Goal: Task Accomplishment & Management: Use online tool/utility

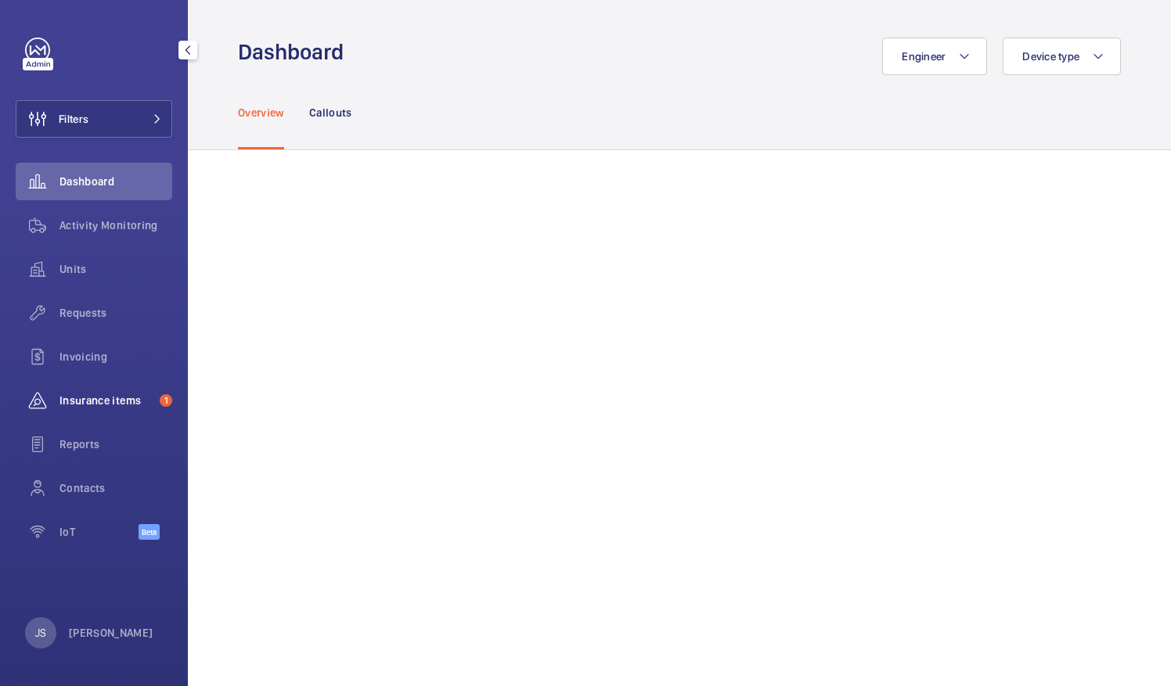
click at [102, 397] on span "Insurance items" at bounding box center [106, 401] width 94 height 16
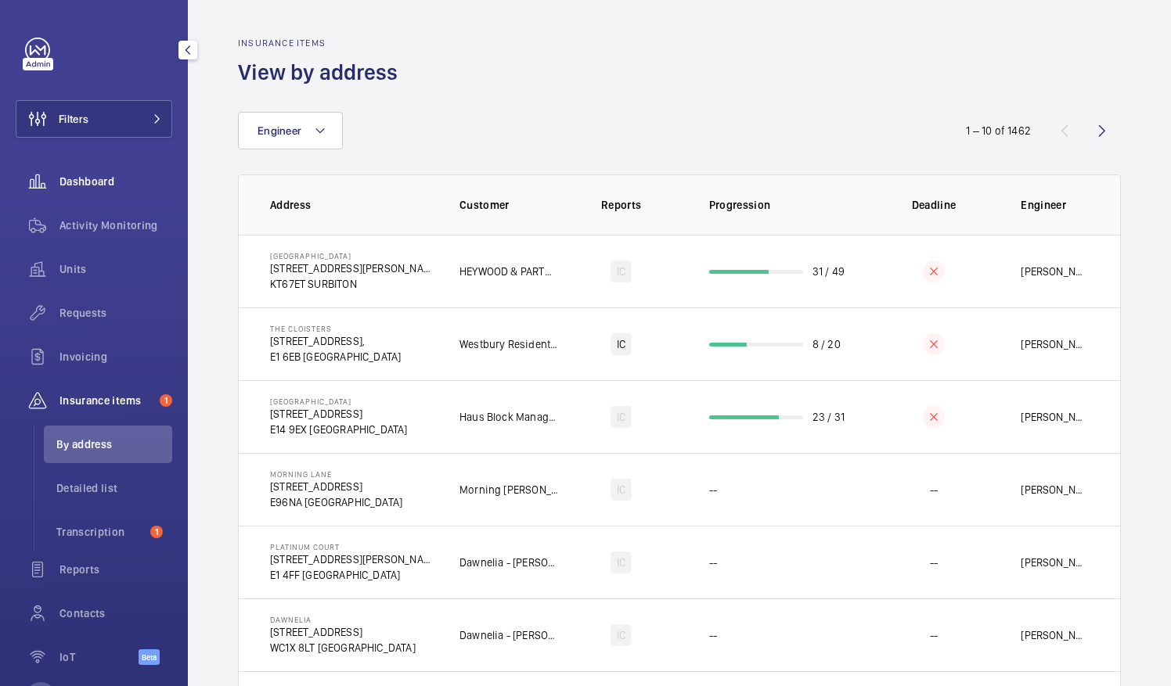
click at [40, 178] on wm-front-icon-button at bounding box center [38, 182] width 44 height 38
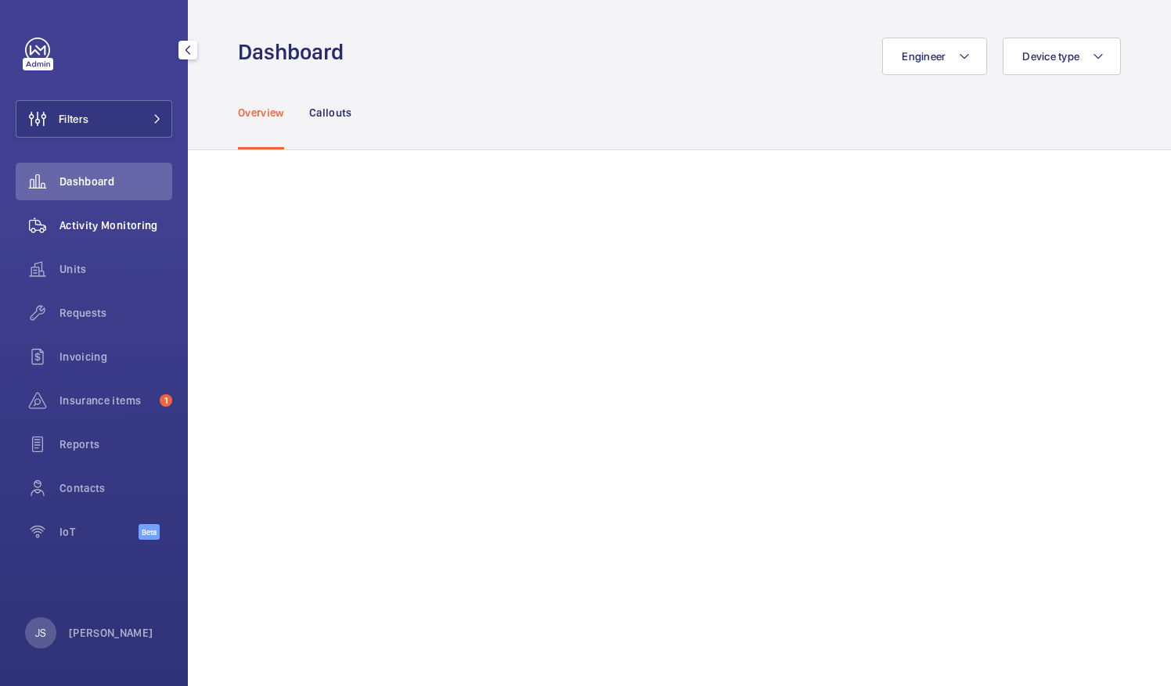
click at [133, 228] on span "Activity Monitoring" at bounding box center [115, 226] width 113 height 16
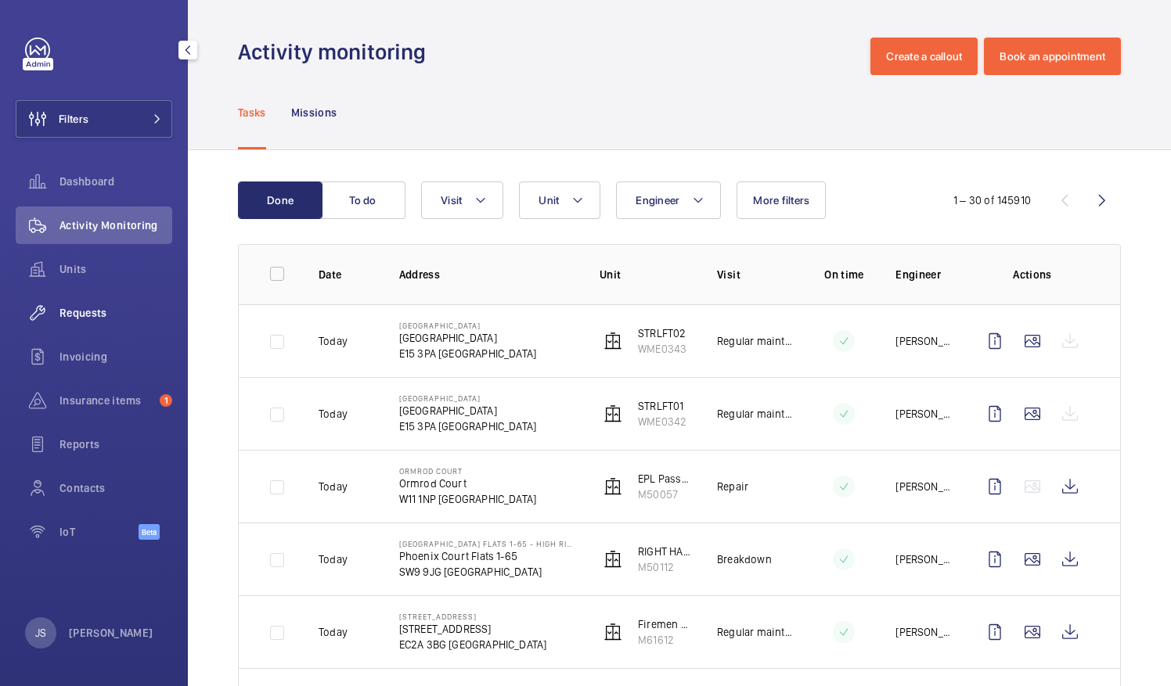
click at [99, 308] on span "Requests" at bounding box center [115, 313] width 113 height 16
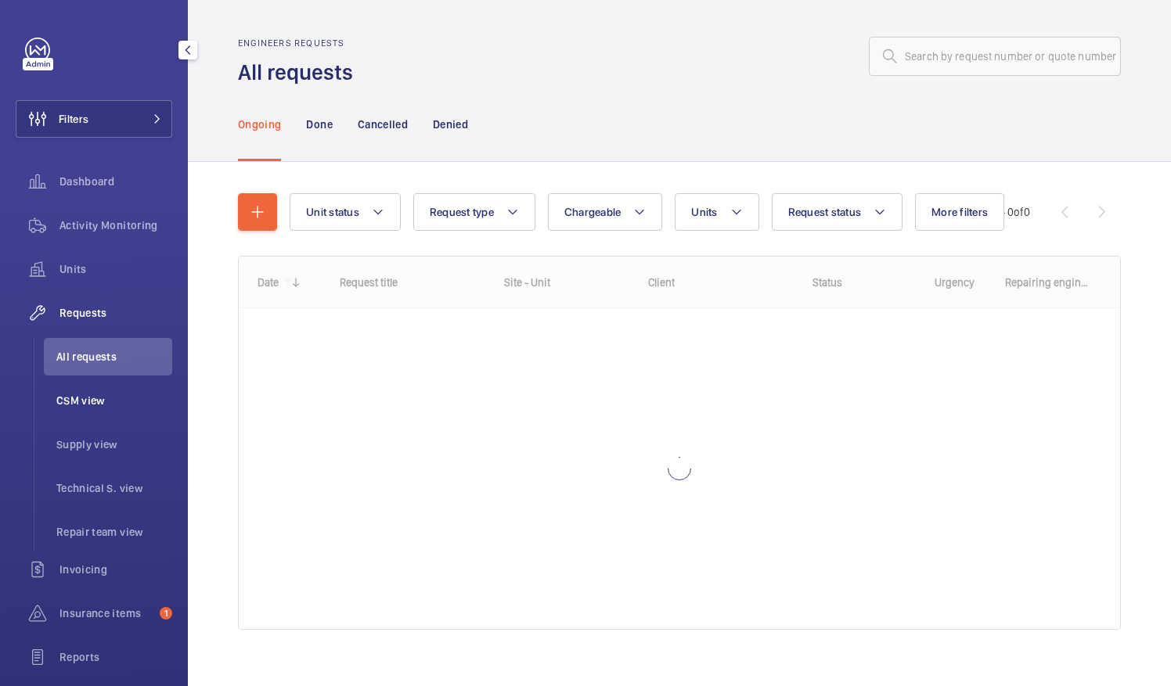
click at [81, 397] on span "CSM view" at bounding box center [114, 401] width 116 height 16
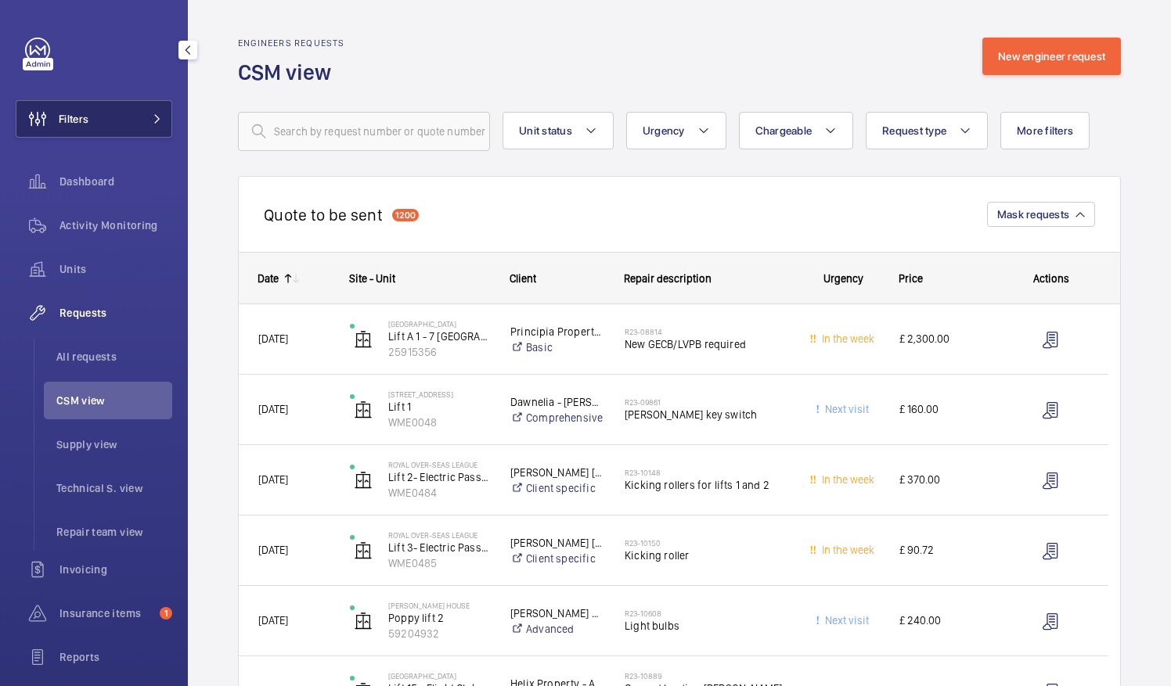
click at [110, 113] on button "Filters" at bounding box center [94, 119] width 156 height 38
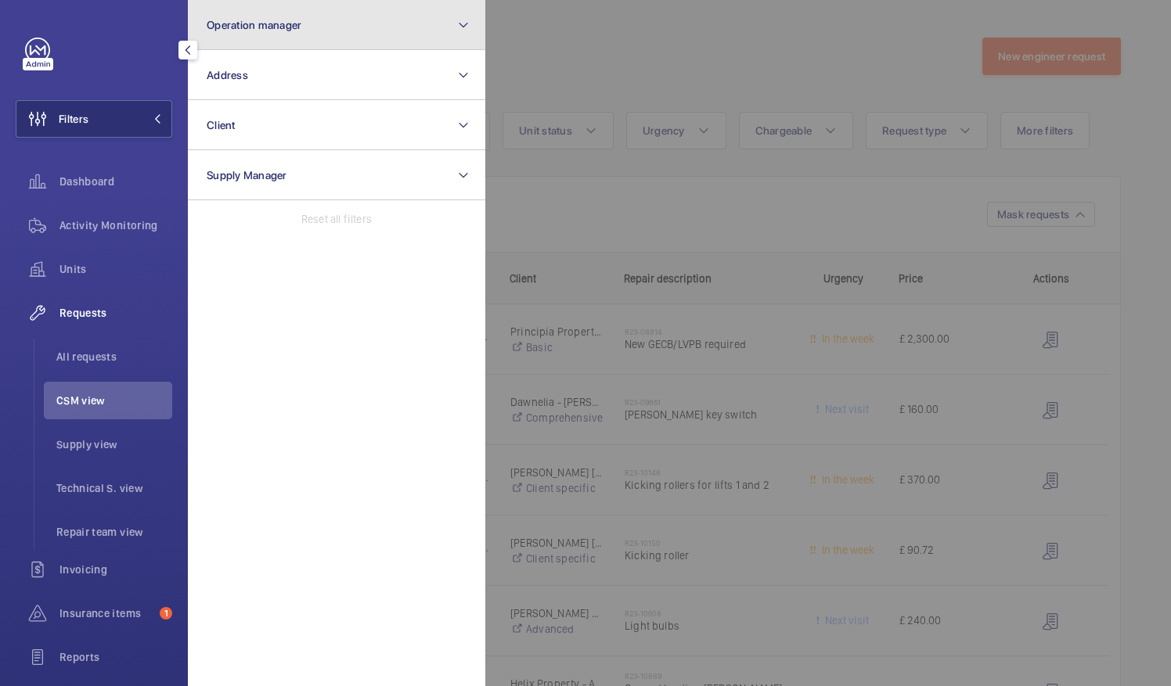
click at [272, 36] on button "Operation manager" at bounding box center [336, 25] width 297 height 50
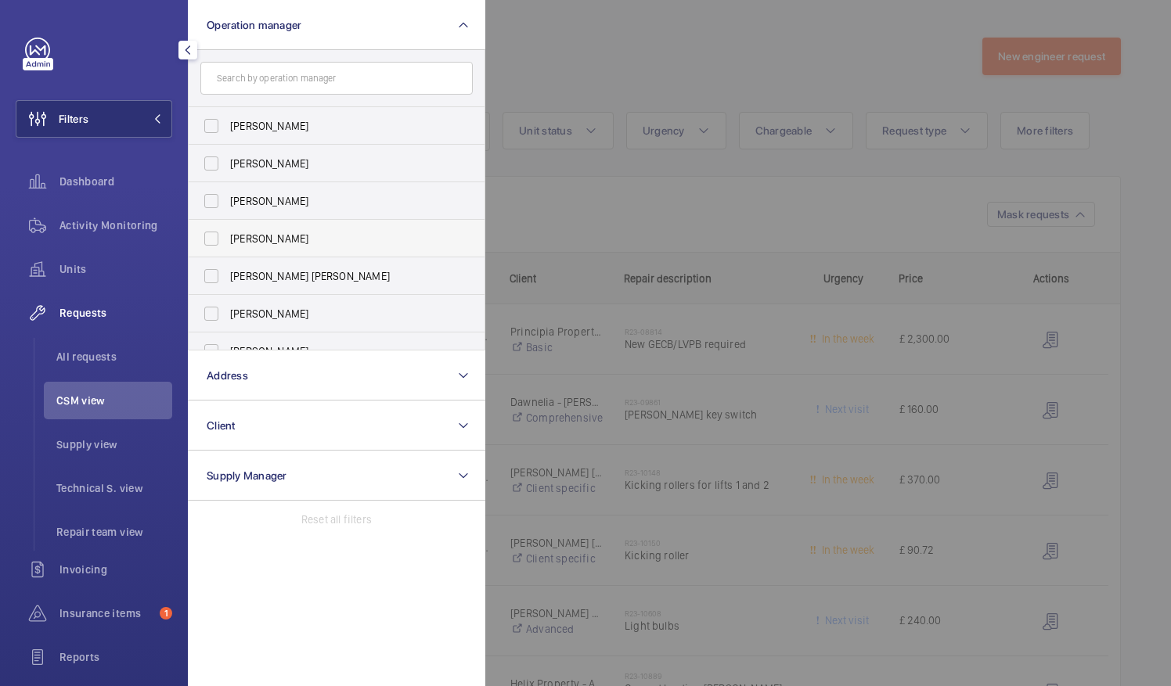
click at [238, 240] on span "[PERSON_NAME]" at bounding box center [337, 239] width 215 height 16
click at [227, 240] on input "[PERSON_NAME]" at bounding box center [211, 238] width 31 height 31
checkbox input "true"
click at [116, 401] on span "CSM view" at bounding box center [114, 401] width 116 height 16
click at [116, 402] on span "CSM view" at bounding box center [114, 401] width 116 height 16
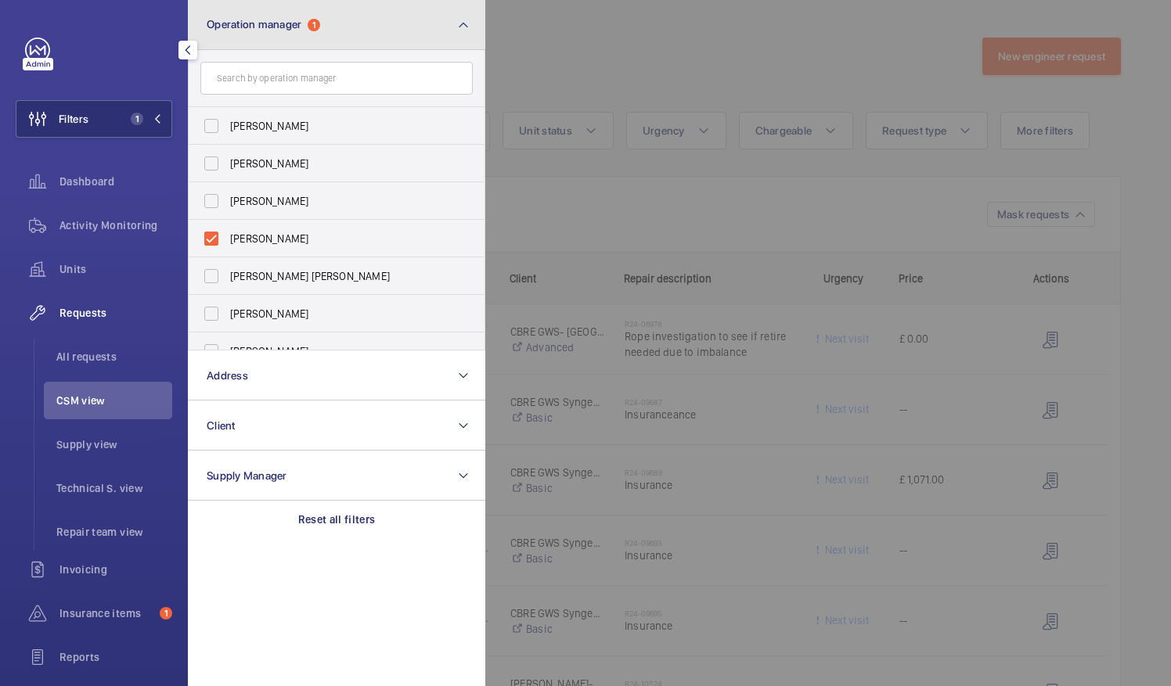
click at [467, 23] on mat-icon at bounding box center [463, 25] width 13 height 19
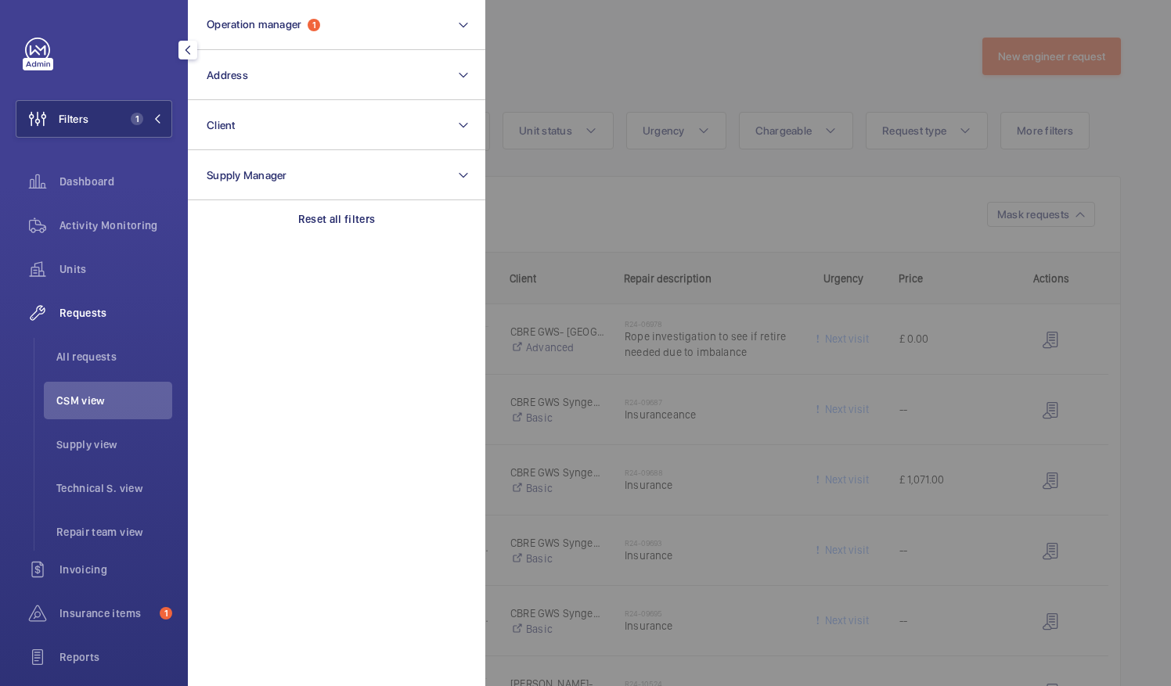
click at [189, 53] on mat-icon "button" at bounding box center [187, 50] width 19 height 13
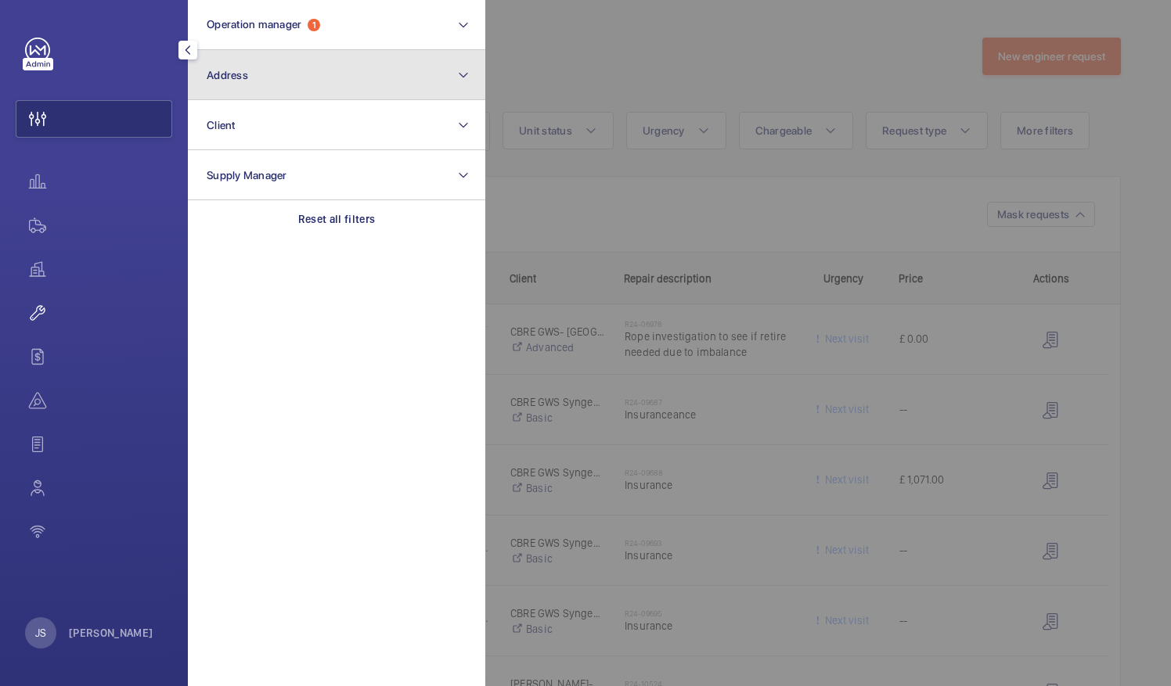
click at [189, 53] on button "Address" at bounding box center [336, 75] width 297 height 50
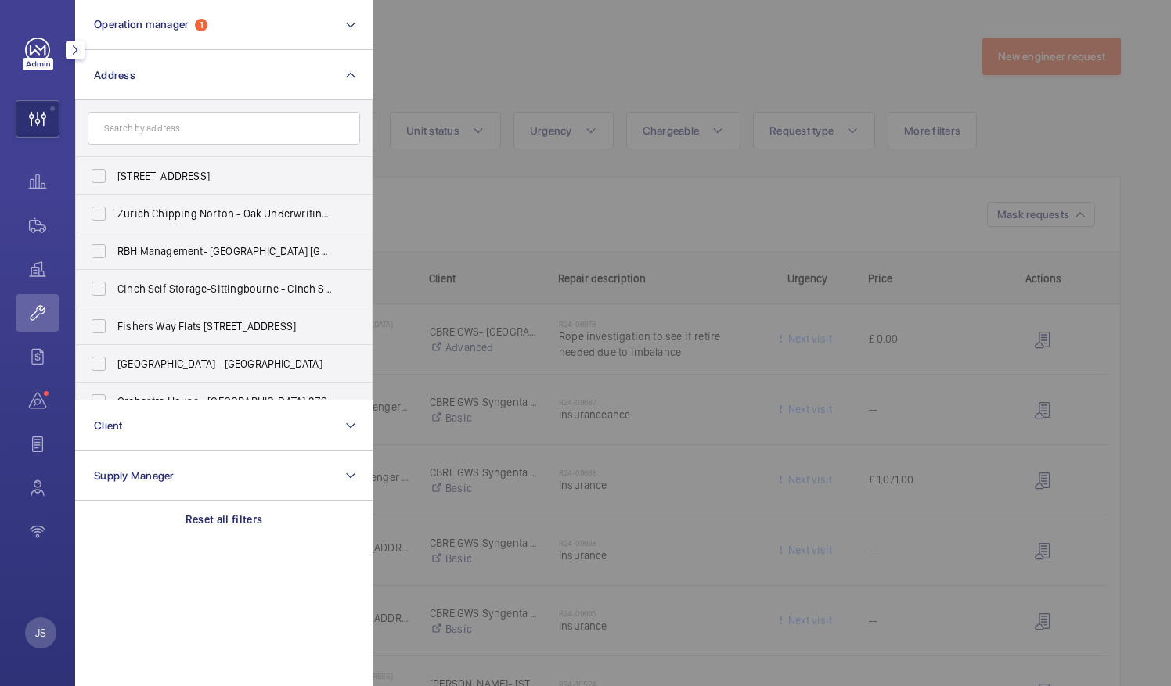
click at [56, 41] on div at bounding box center [42, 50] width 34 height 25
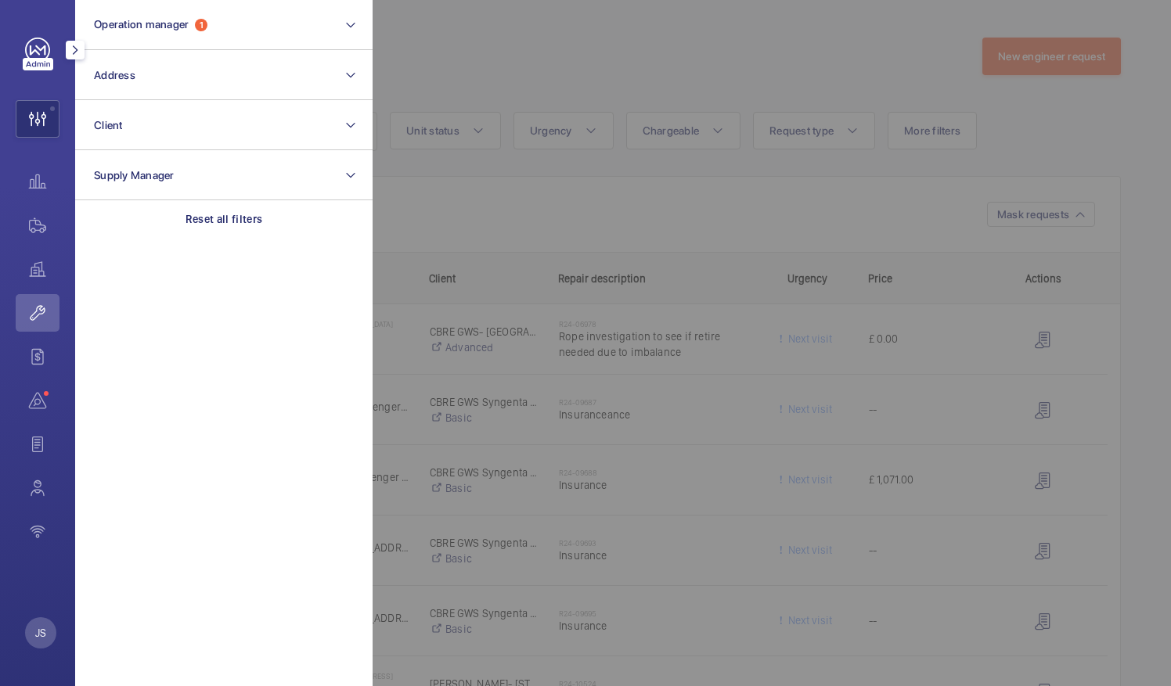
click at [56, 41] on div at bounding box center [42, 50] width 34 height 25
click at [63, 158] on div "Operation manager 1 Address Client Supply Manager Reset all filters JS" at bounding box center [37, 343] width 75 height 686
click at [75, 48] on mat-icon "button" at bounding box center [75, 50] width 19 height 13
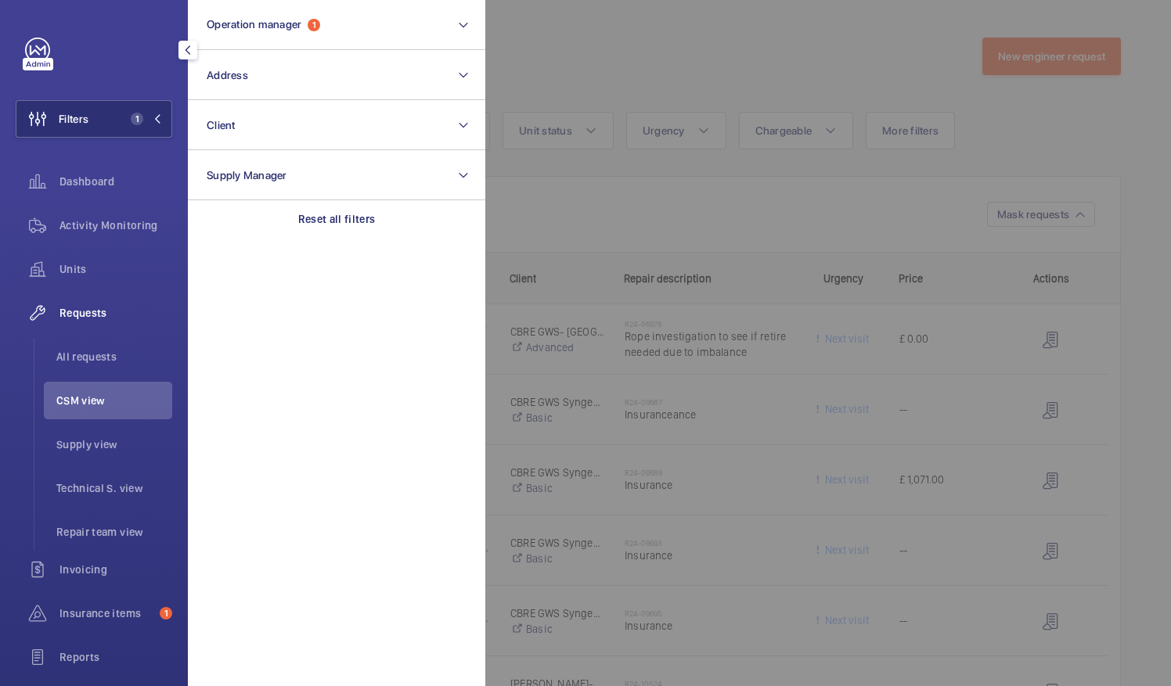
click at [174, 266] on div "Filters 1 Operation manager 1 Address Client Supply Manager Reset all filters D…" at bounding box center [94, 343] width 188 height 686
click at [146, 426] on li "Supply view" at bounding box center [108, 445] width 128 height 38
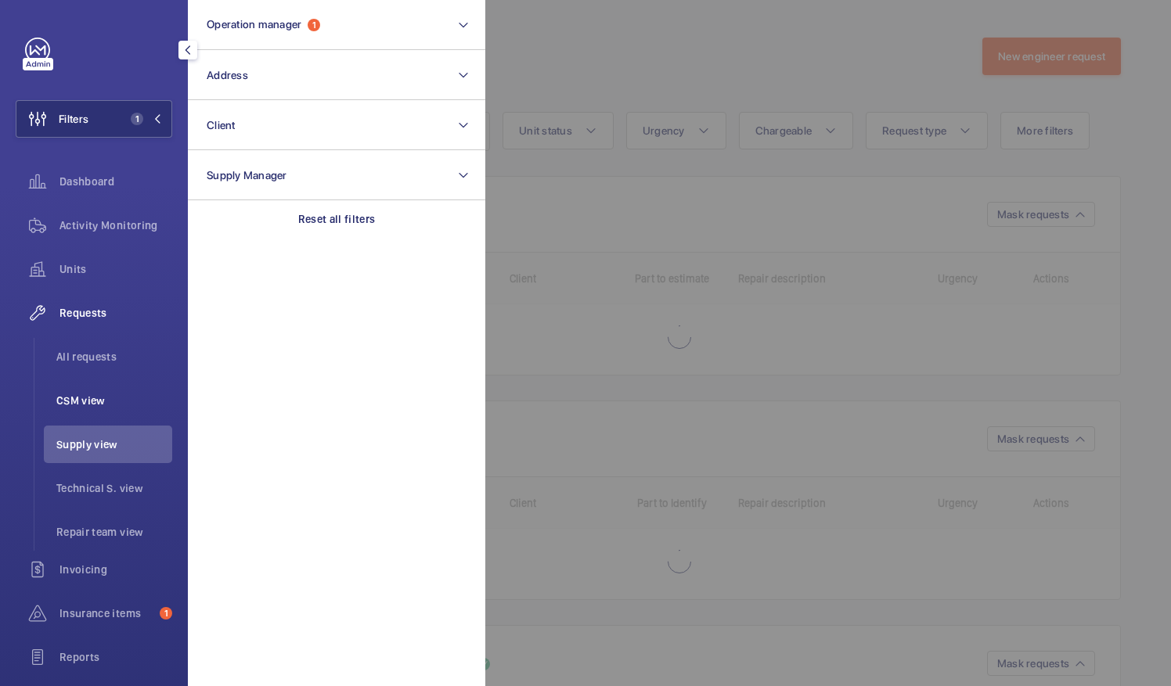
click at [111, 400] on span "CSM view" at bounding box center [114, 401] width 116 height 16
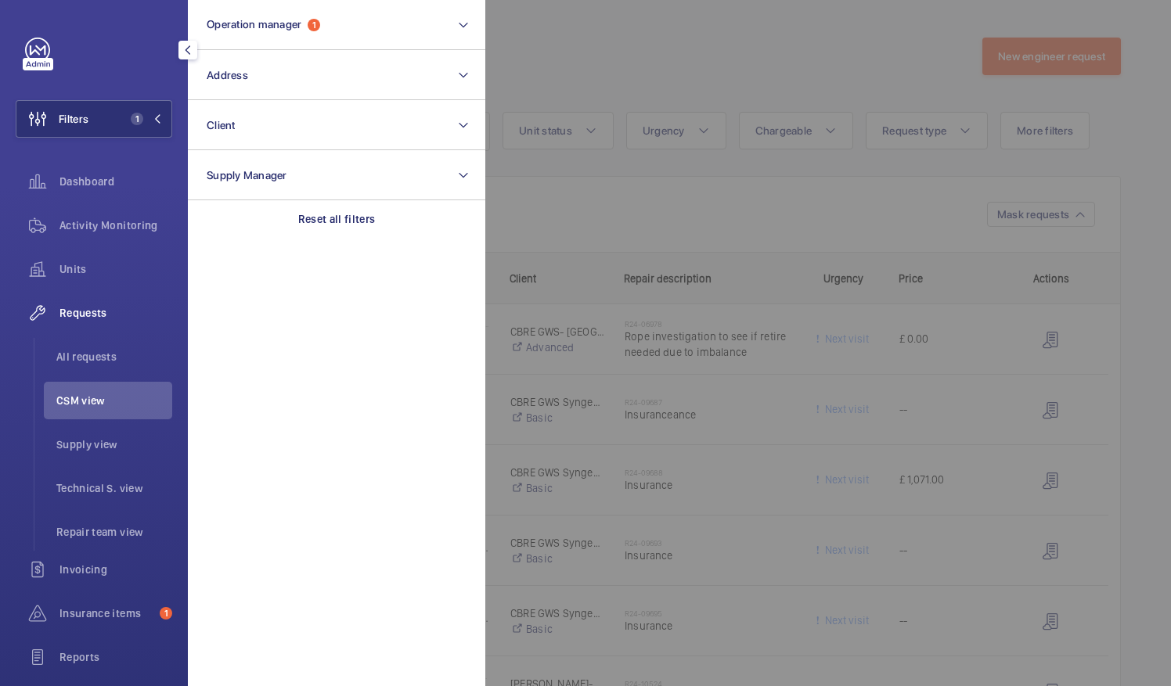
click at [188, 45] on mat-icon "button" at bounding box center [187, 50] width 19 height 13
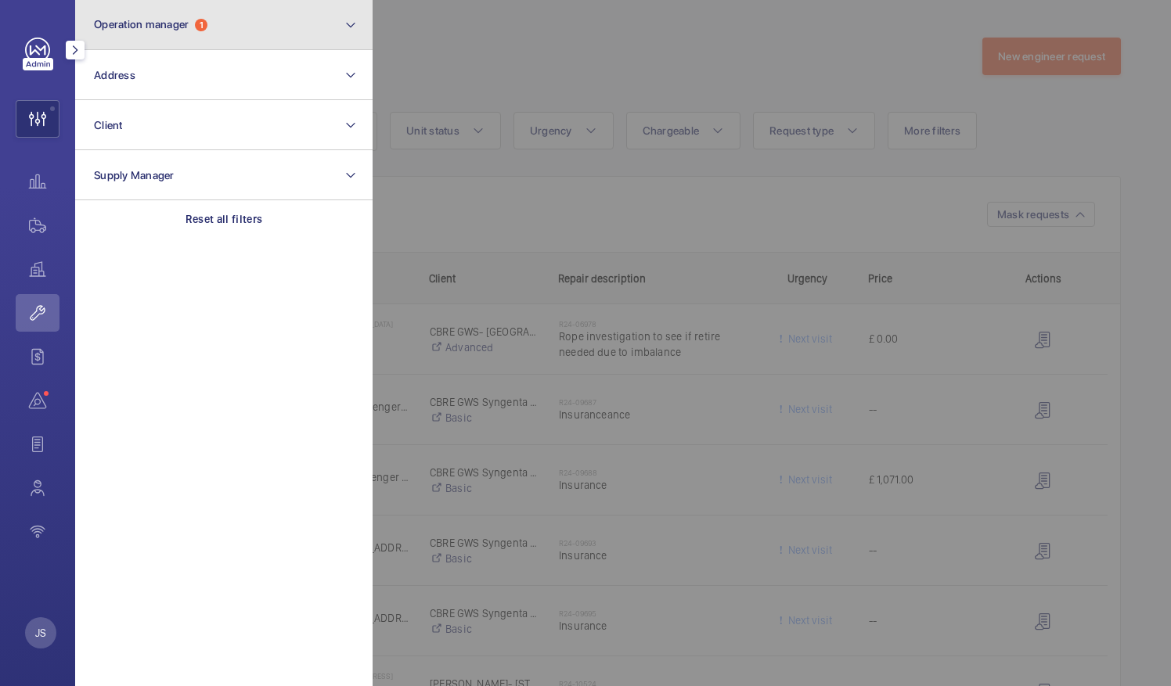
click at [346, 23] on mat-icon at bounding box center [350, 25] width 13 height 19
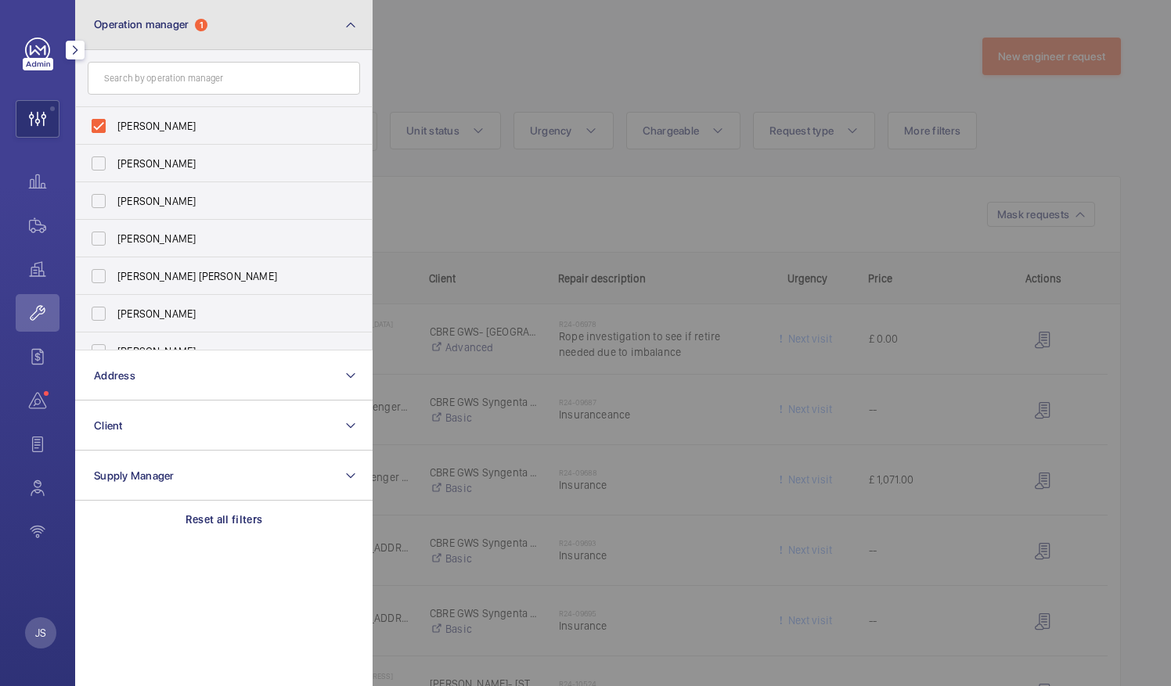
click at [346, 23] on mat-icon at bounding box center [350, 25] width 13 height 19
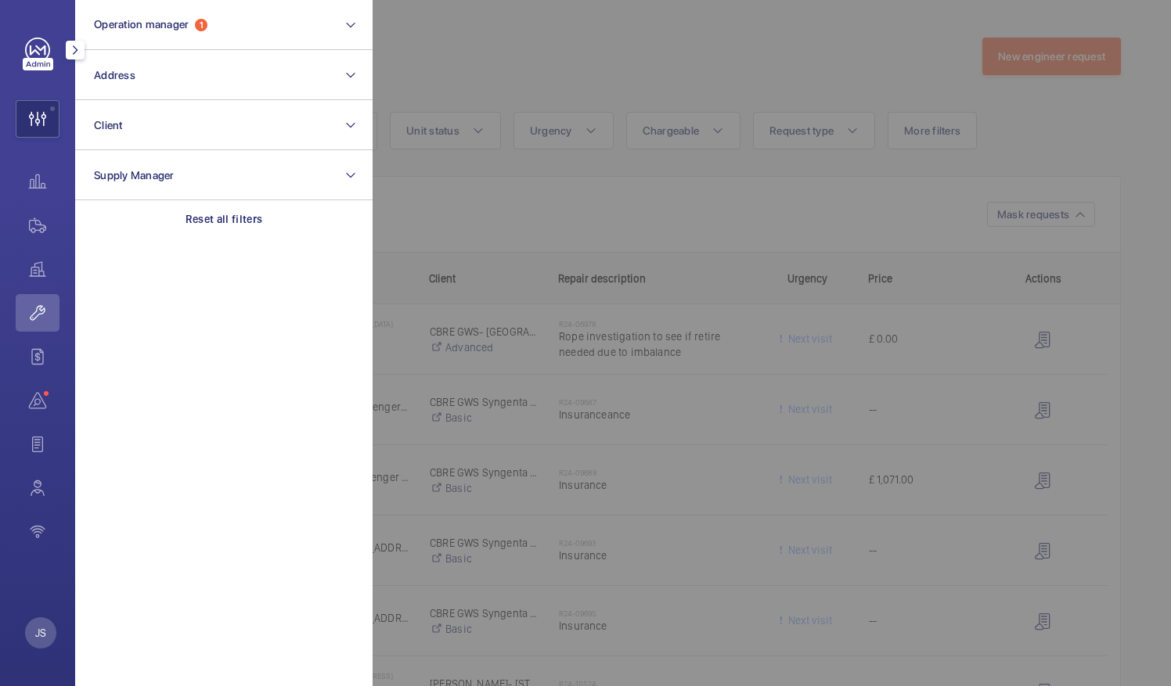
click at [318, 397] on section "Operation manager 1 Address Client Supply Manager Reset all filters" at bounding box center [223, 343] width 297 height 686
click at [42, 576] on div "Operation manager 1 Address Client Supply Manager Reset all filters JS" at bounding box center [37, 343] width 75 height 686
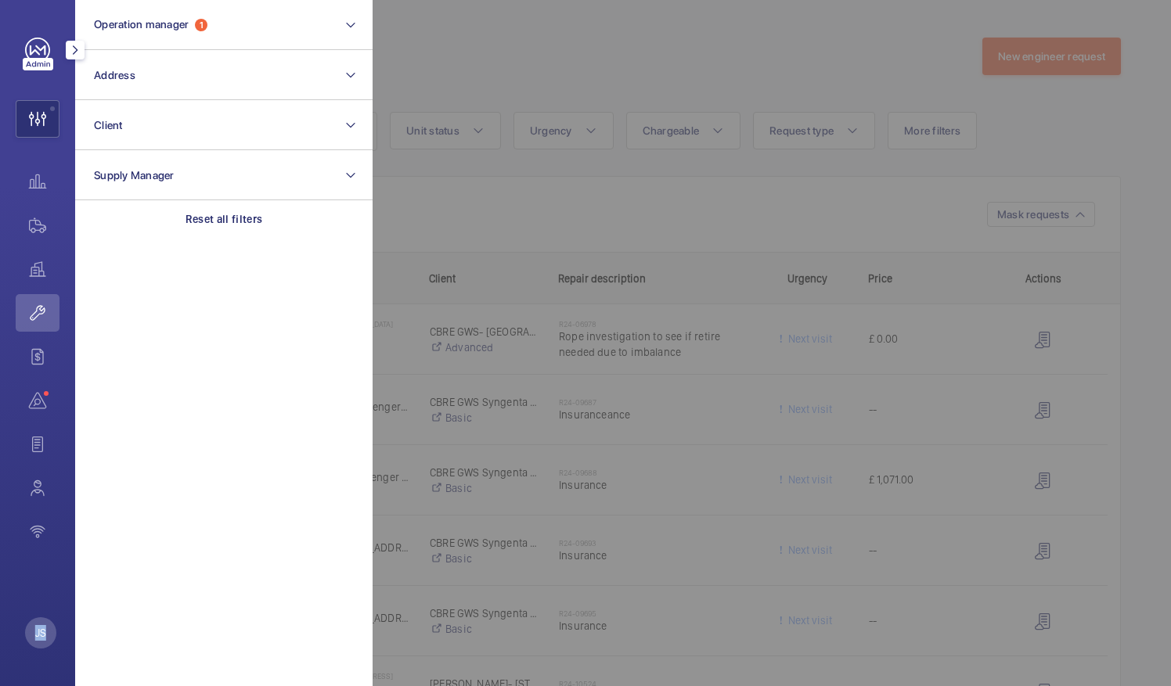
click at [42, 576] on div "Operation manager 1 Address Client Supply Manager Reset all filters JS" at bounding box center [37, 343] width 75 height 686
click at [42, 577] on div "Operation manager 1 Address Client Supply Manager Reset all filters JS" at bounding box center [37, 343] width 75 height 686
click at [81, 52] on mat-icon "button" at bounding box center [75, 50] width 19 height 13
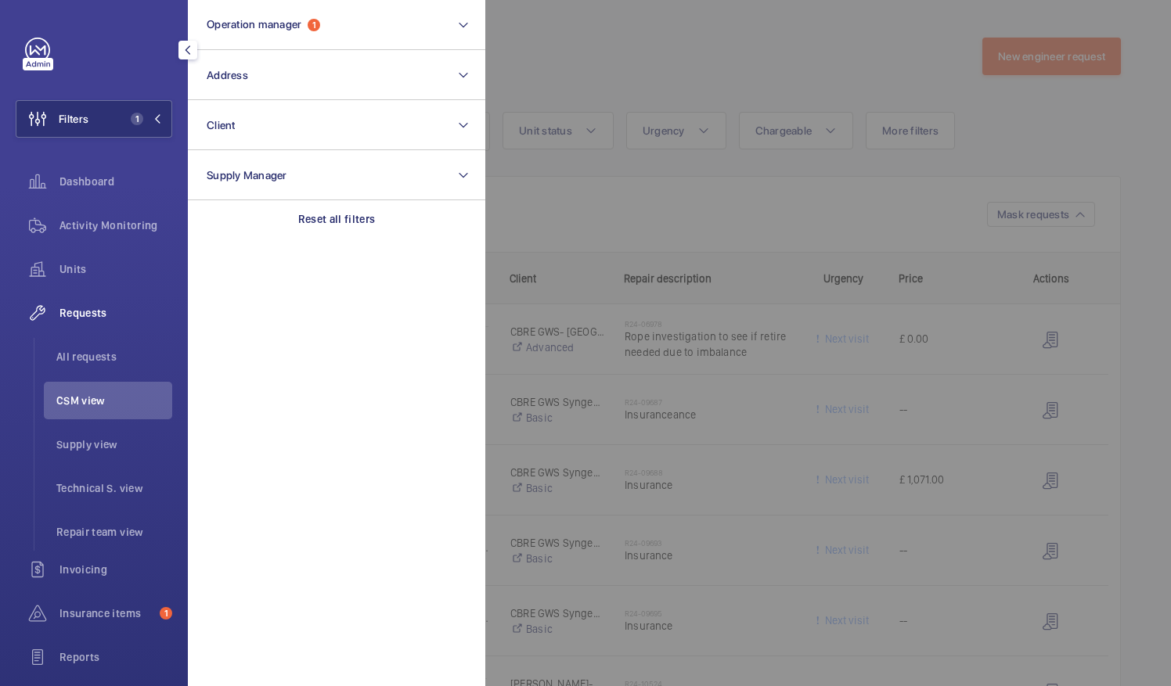
scroll to position [152, 0]
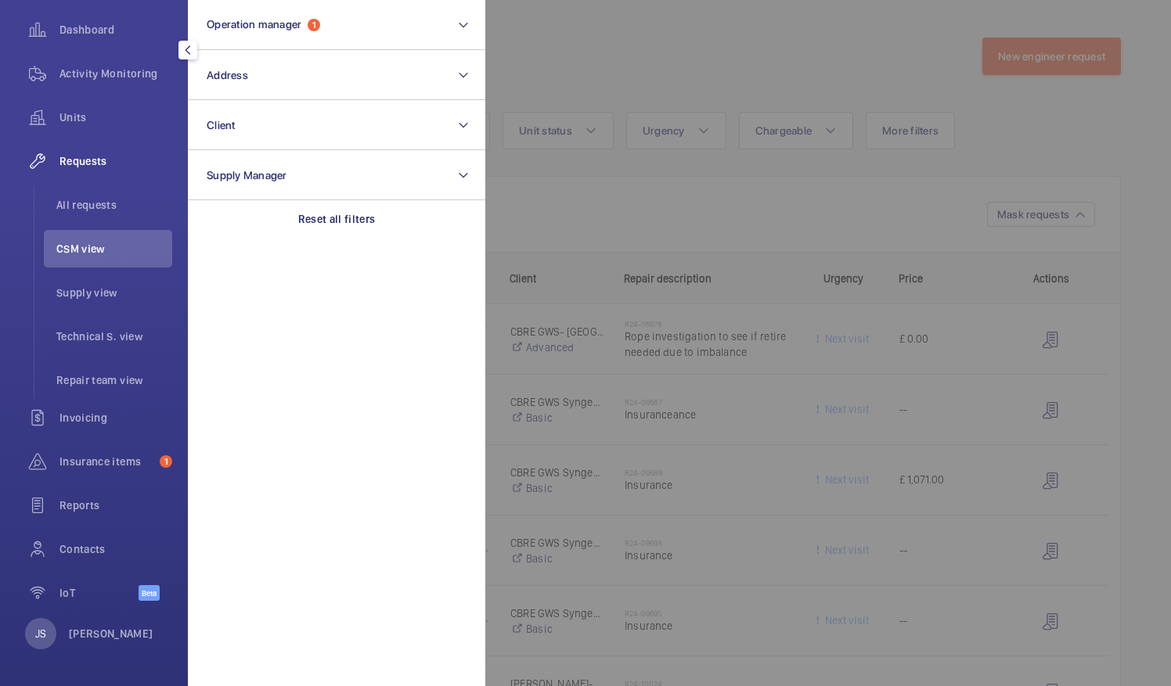
click at [377, 260] on section "Operation manager 1 Address Client Supply Manager Reset all filters" at bounding box center [336, 343] width 297 height 686
click at [335, 218] on p "Reset all filters" at bounding box center [336, 219] width 77 height 16
click at [335, 218] on p "Reset all filters" at bounding box center [336, 219] width 70 height 16
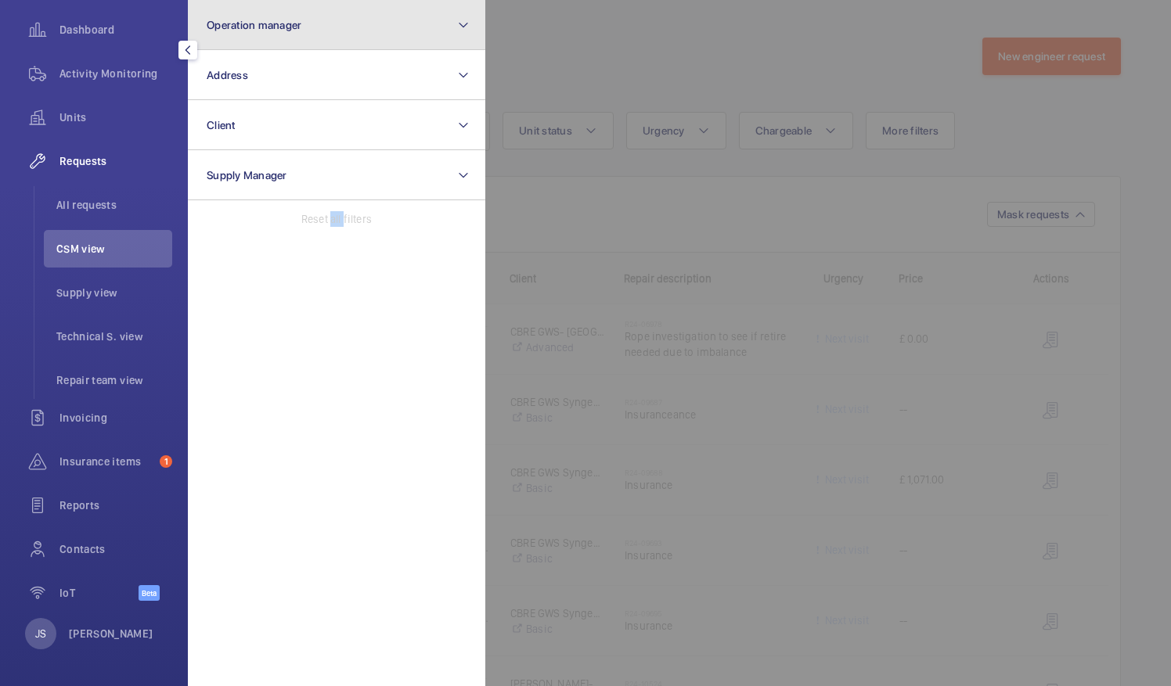
drag, startPoint x: 335, startPoint y: 218, endPoint x: 274, endPoint y: 29, distance: 199.0
click at [274, 29] on span "Operation manager" at bounding box center [254, 25] width 95 height 13
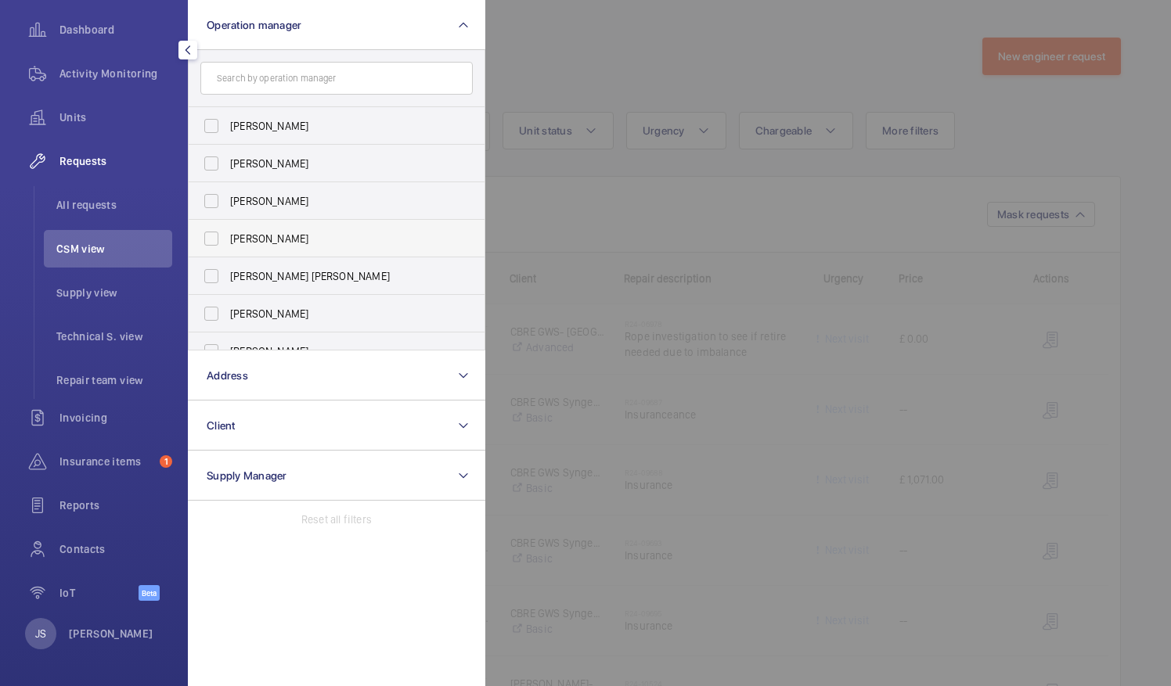
click at [284, 233] on span "[PERSON_NAME]" at bounding box center [337, 239] width 215 height 16
click at [227, 233] on input "[PERSON_NAME]" at bounding box center [211, 238] width 31 height 31
checkbox input "true"
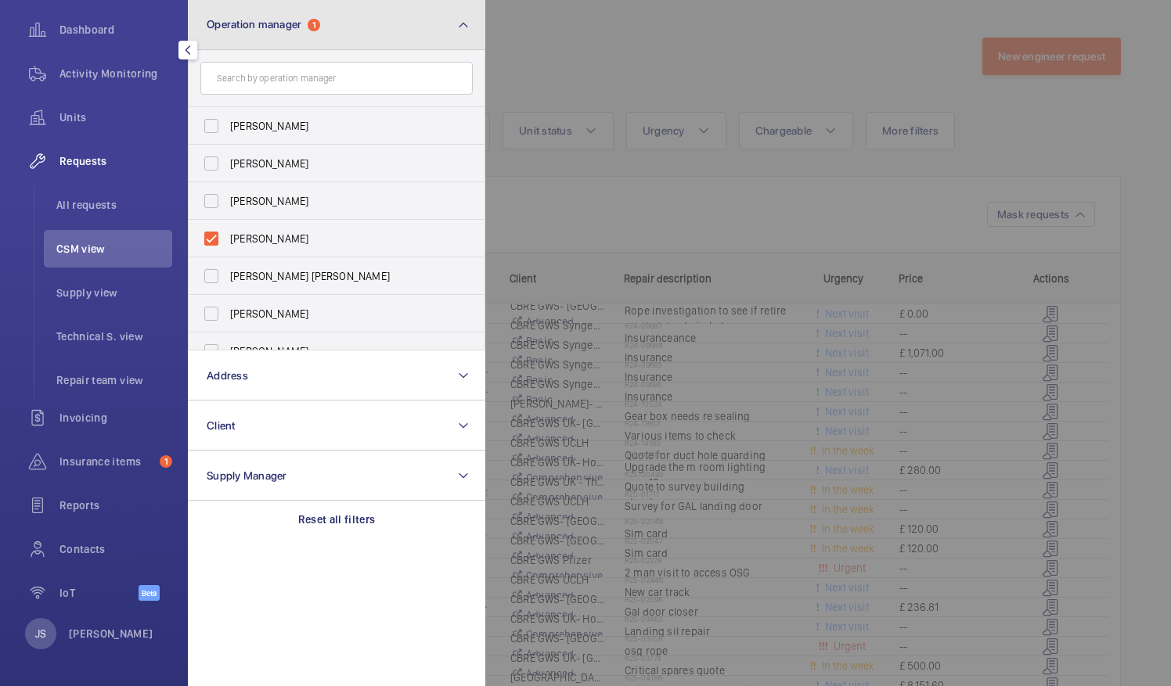
click at [460, 25] on mat-icon at bounding box center [463, 25] width 13 height 19
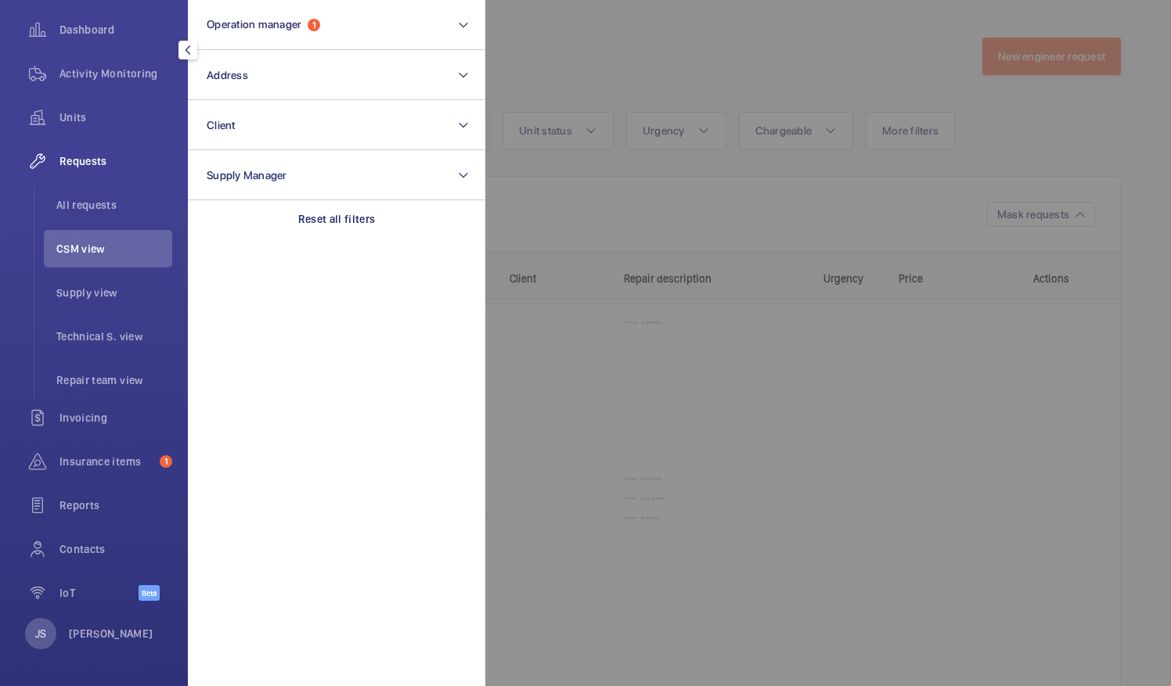
click at [729, 69] on div at bounding box center [1070, 343] width 1171 height 686
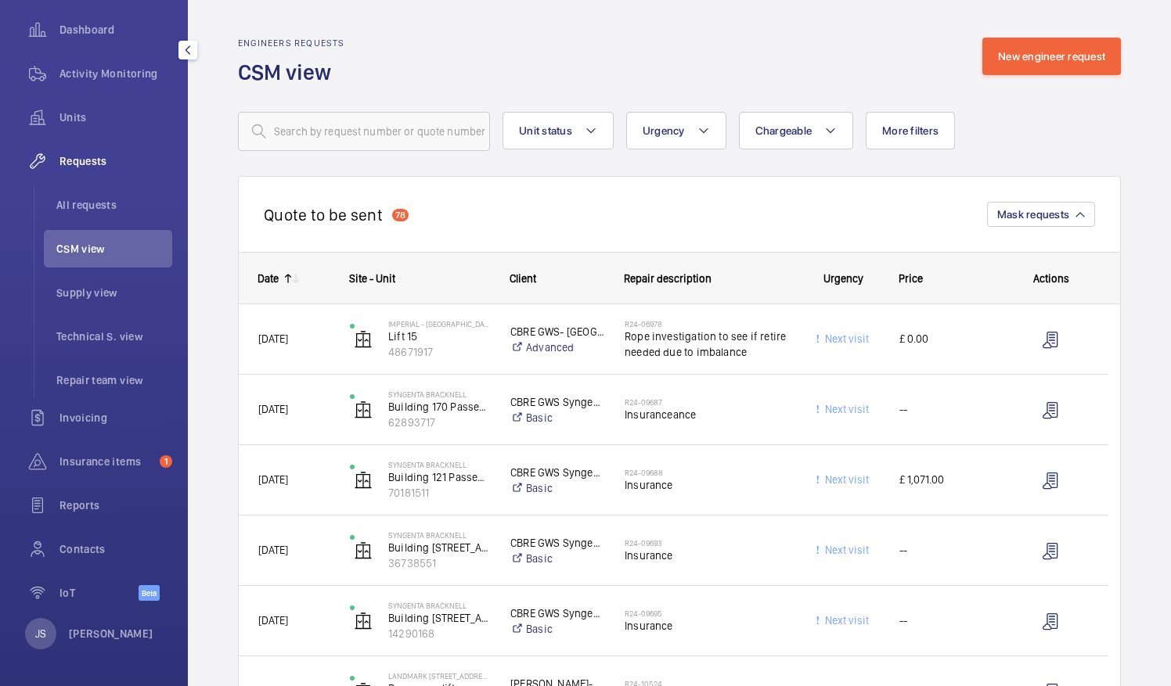
click at [815, 221] on div "Quote to be sent 78 Mask requests" at bounding box center [679, 214] width 883 height 76
click at [128, 376] on span "Repair team view" at bounding box center [114, 380] width 116 height 16
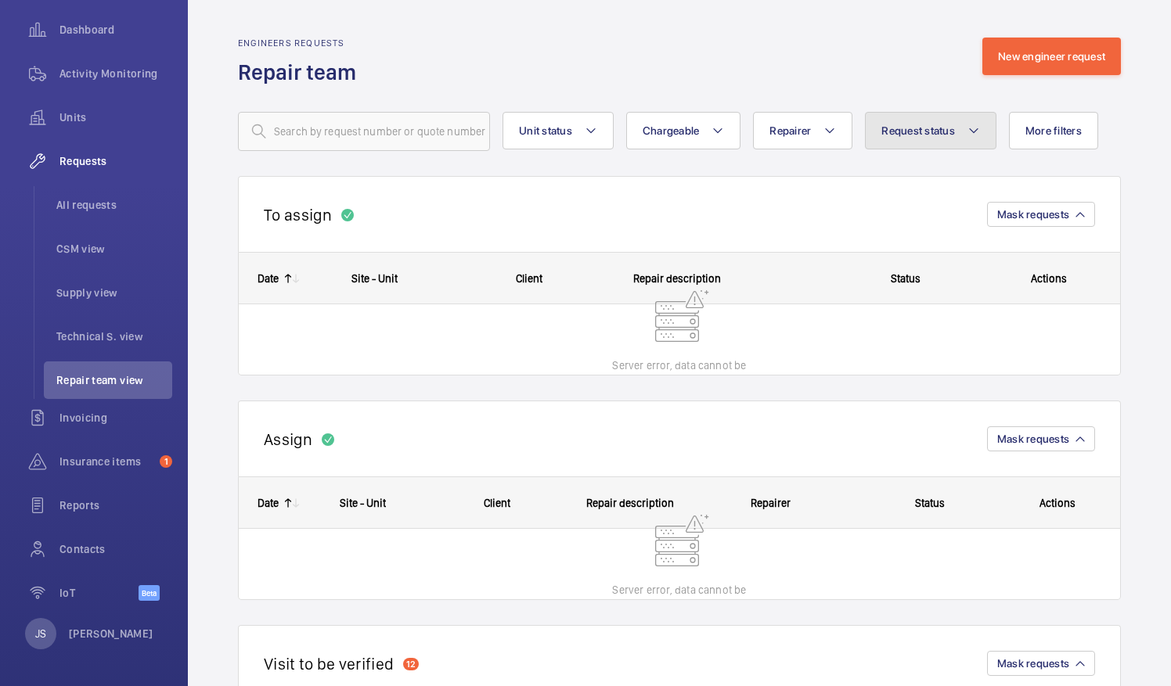
click at [886, 135] on span "Request status" at bounding box center [918, 130] width 74 height 13
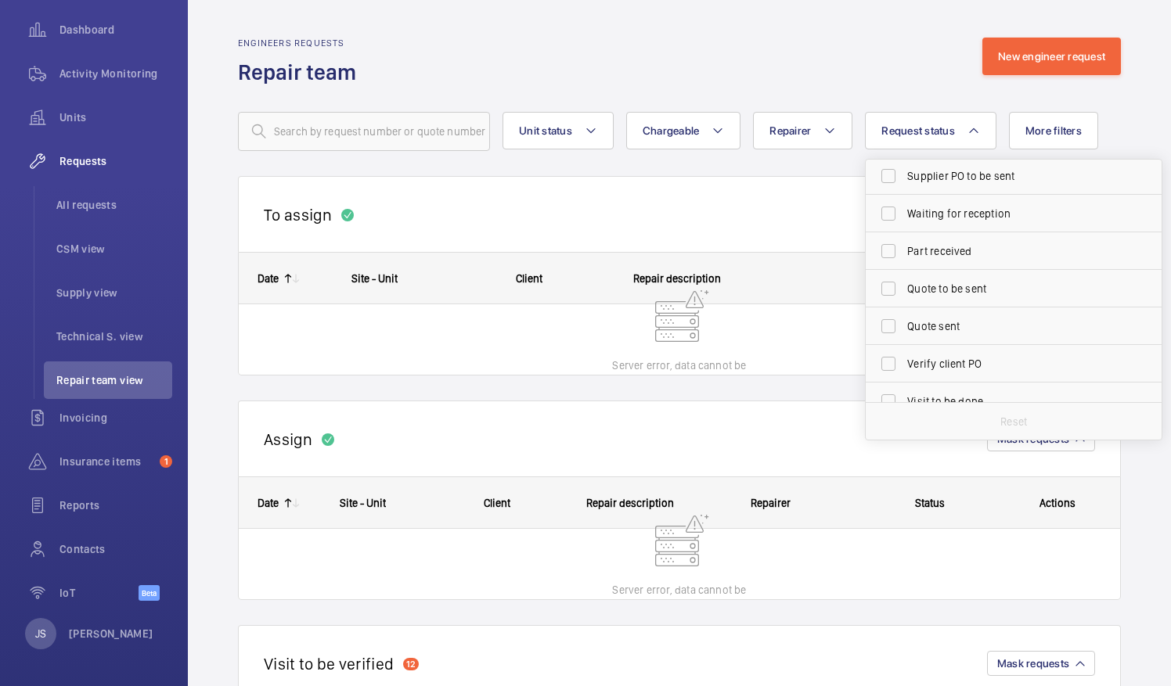
scroll to position [156, 0]
click at [964, 282] on span "Quote to be sent" at bounding box center [1014, 286] width 215 height 16
click at [904, 282] on input "Quote to be sent" at bounding box center [887, 285] width 31 height 31
checkbox input "true"
click at [806, 202] on div "To assign Mask requests" at bounding box center [679, 214] width 883 height 76
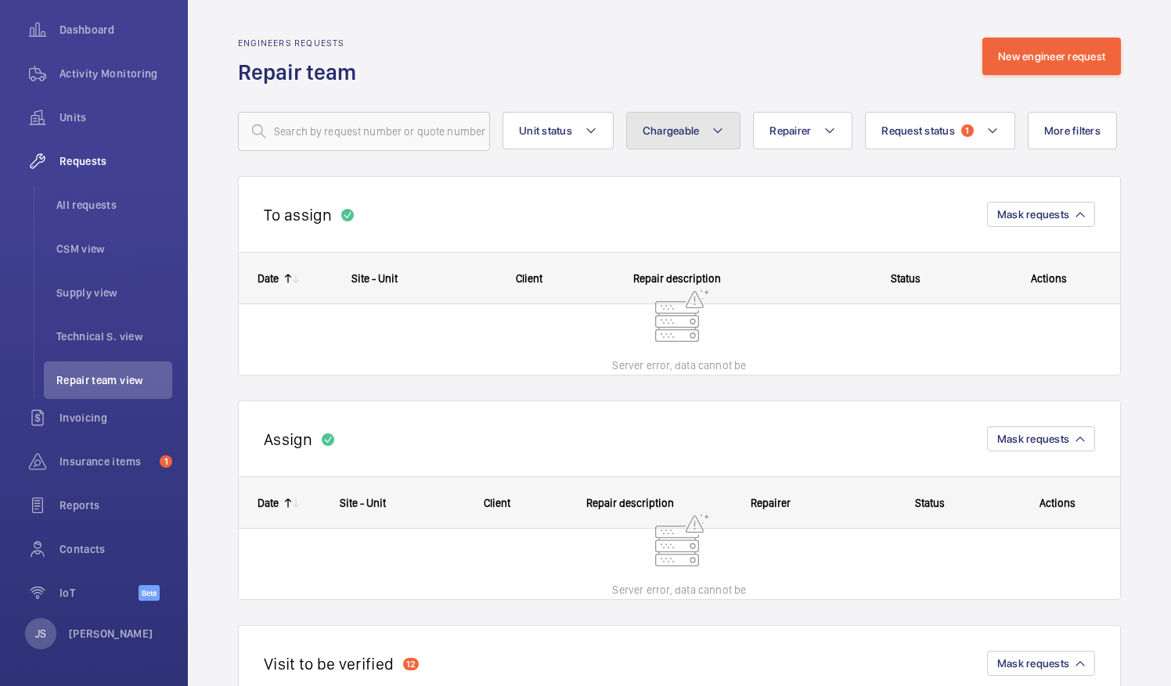
click at [716, 133] on mat-icon at bounding box center [717, 130] width 13 height 19
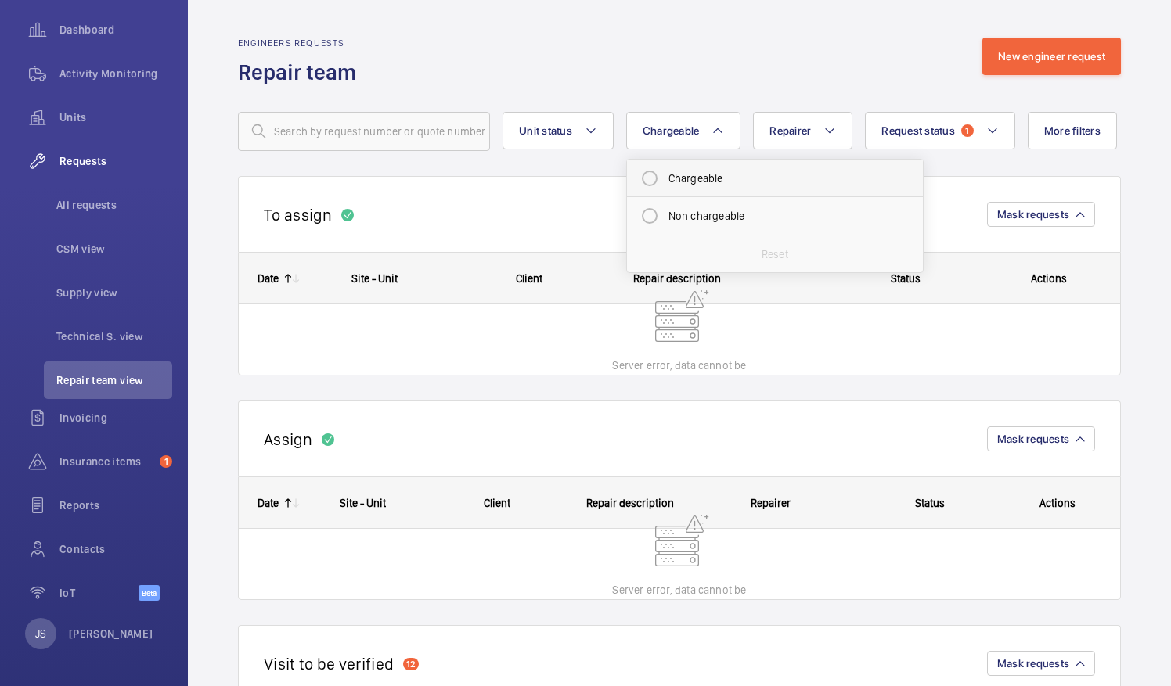
click at [673, 182] on mat-radio-button "Chargeable" at bounding box center [775, 178] width 282 height 31
radio input "true"
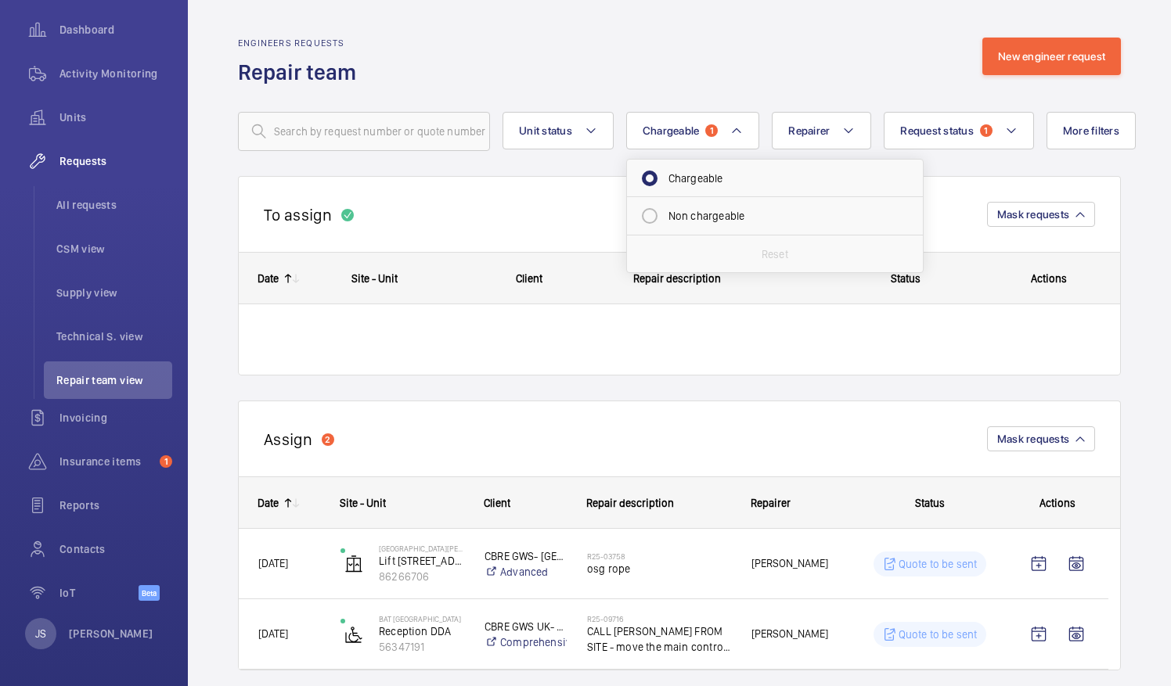
click at [587, 168] on wm-front-repair-requests-business-view "Engineers requests Repair team New engineer request Unit status Chargeable 1 Ch…" at bounding box center [679, 607] width 883 height 1139
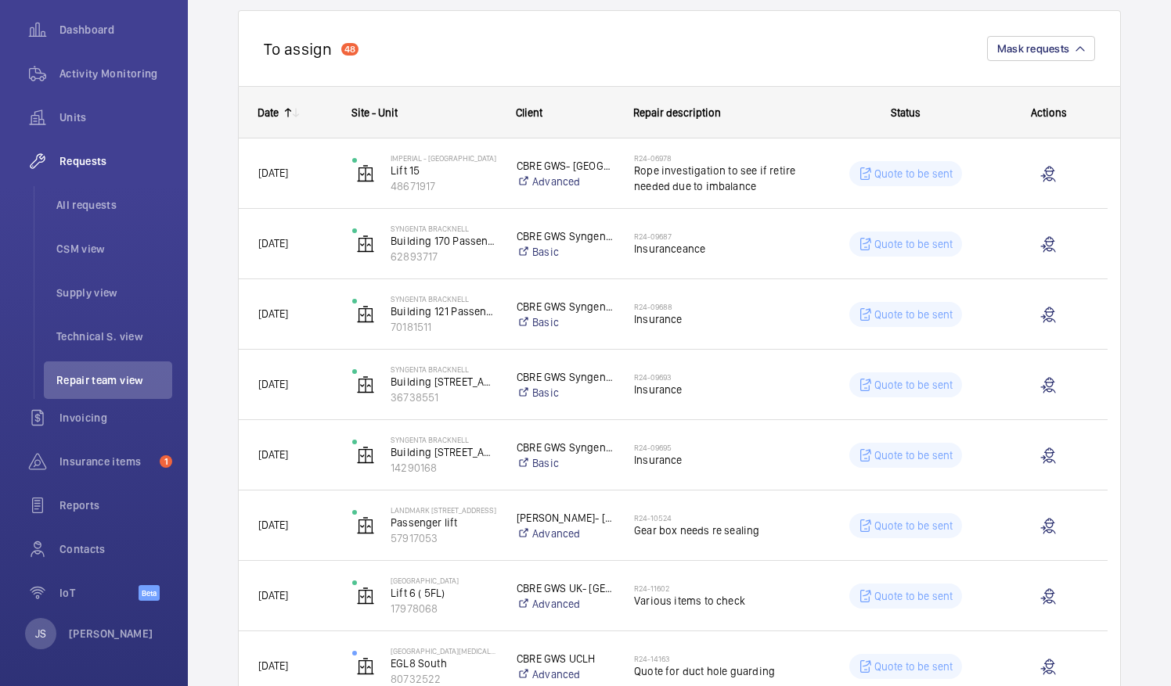
scroll to position [168, 0]
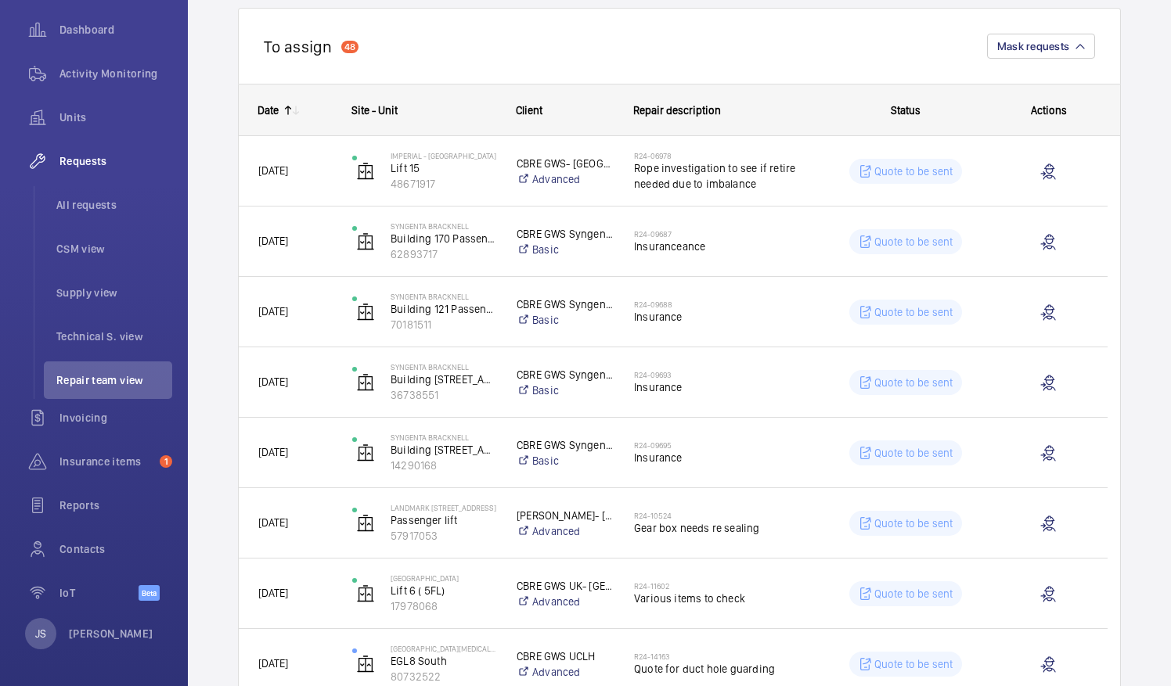
click at [290, 114] on mat-icon at bounding box center [296, 110] width 13 height 13
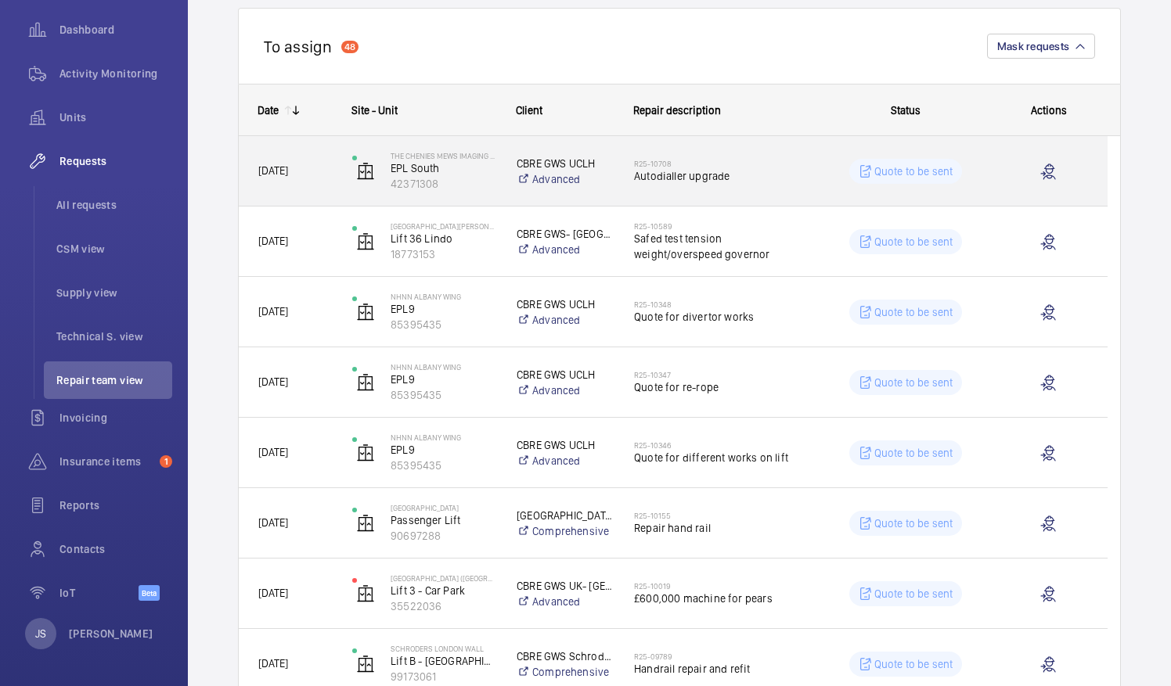
click at [684, 171] on span "Autodialler upgrade" at bounding box center [717, 176] width 167 height 16
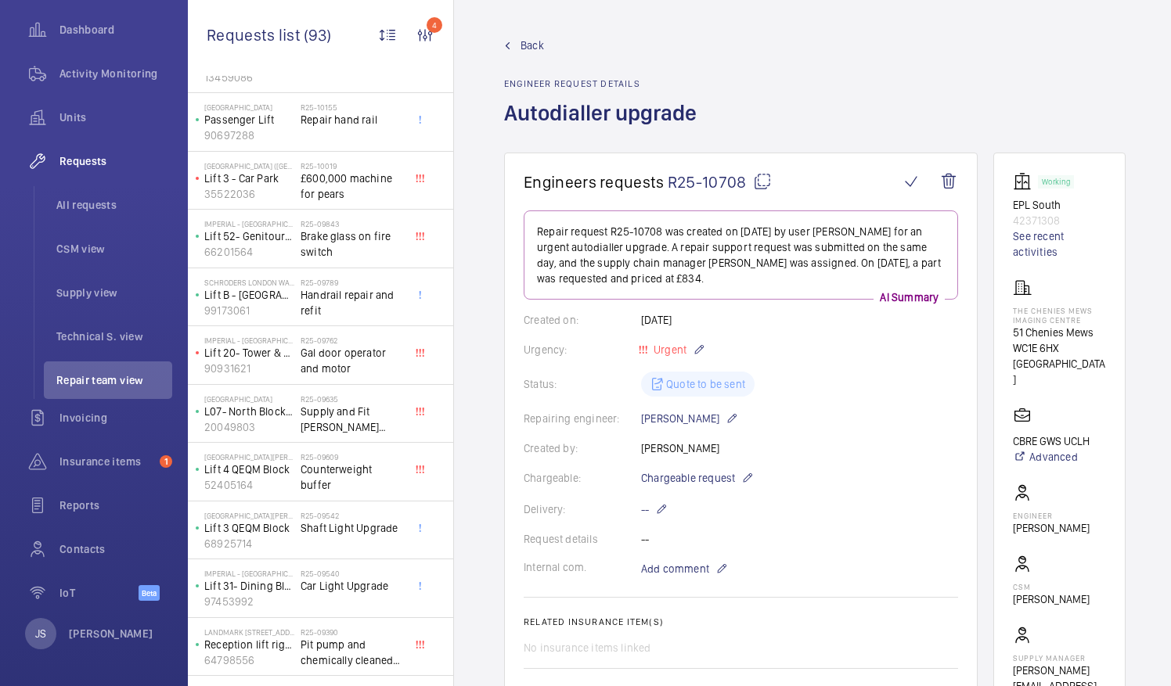
scroll to position [340, 0]
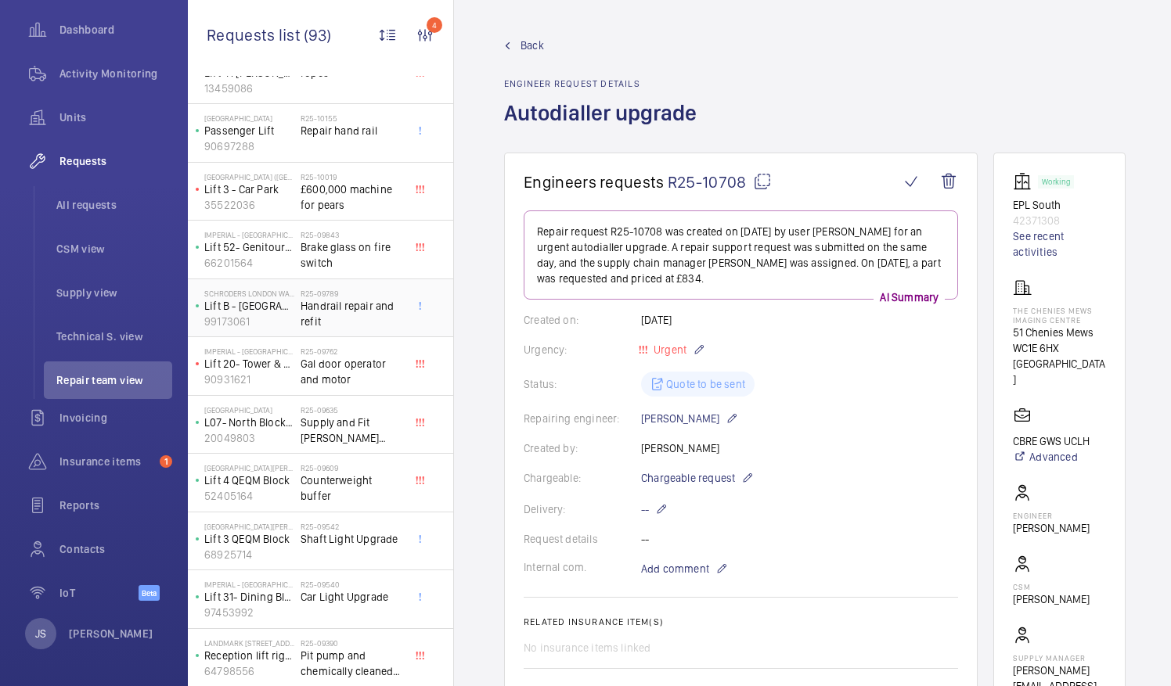
click at [340, 298] on span "Handrail repair and refit" at bounding box center [351, 313] width 103 height 31
click at [340, 291] on h2 "R25-09789" at bounding box center [351, 293] width 103 height 9
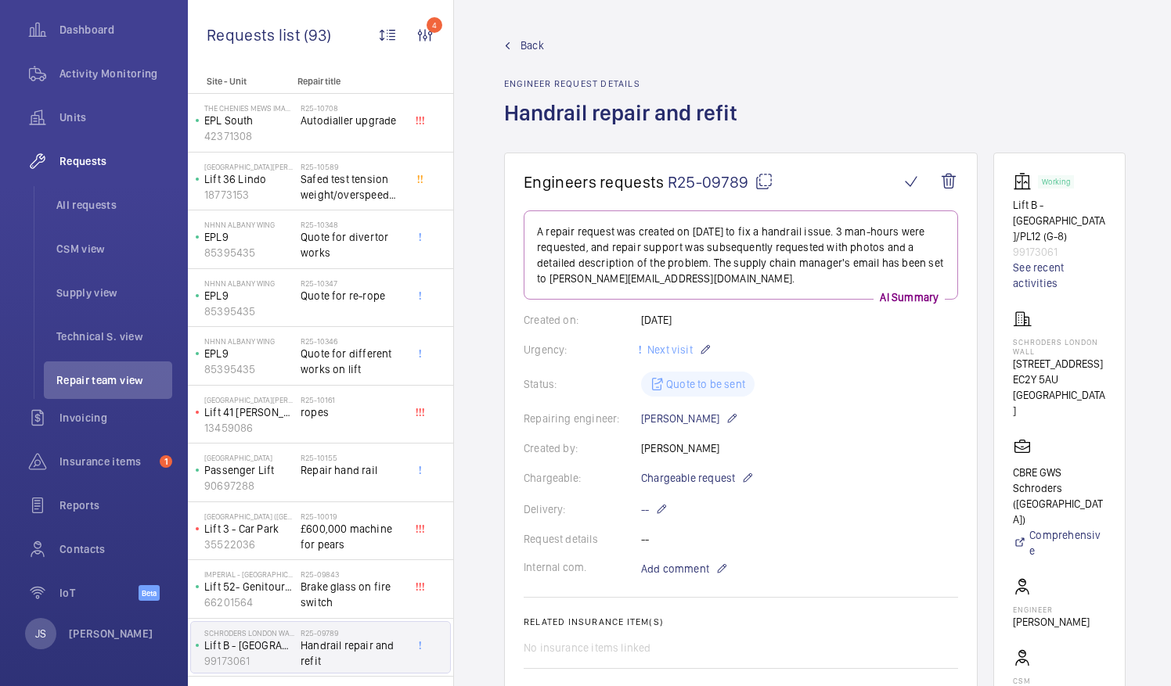
click at [516, 46] on link "Back" at bounding box center [625, 46] width 243 height 16
click at [507, 46] on mat-icon at bounding box center [507, 45] width 7 height 7
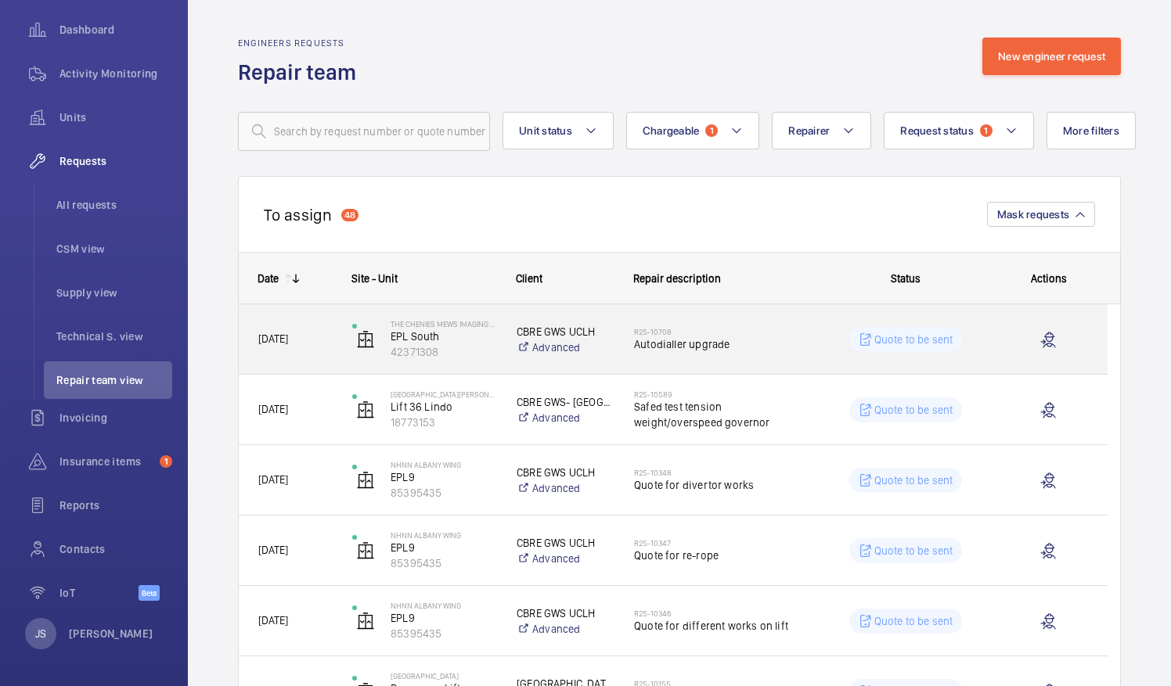
click at [901, 340] on p "Quote to be sent" at bounding box center [913, 340] width 79 height 16
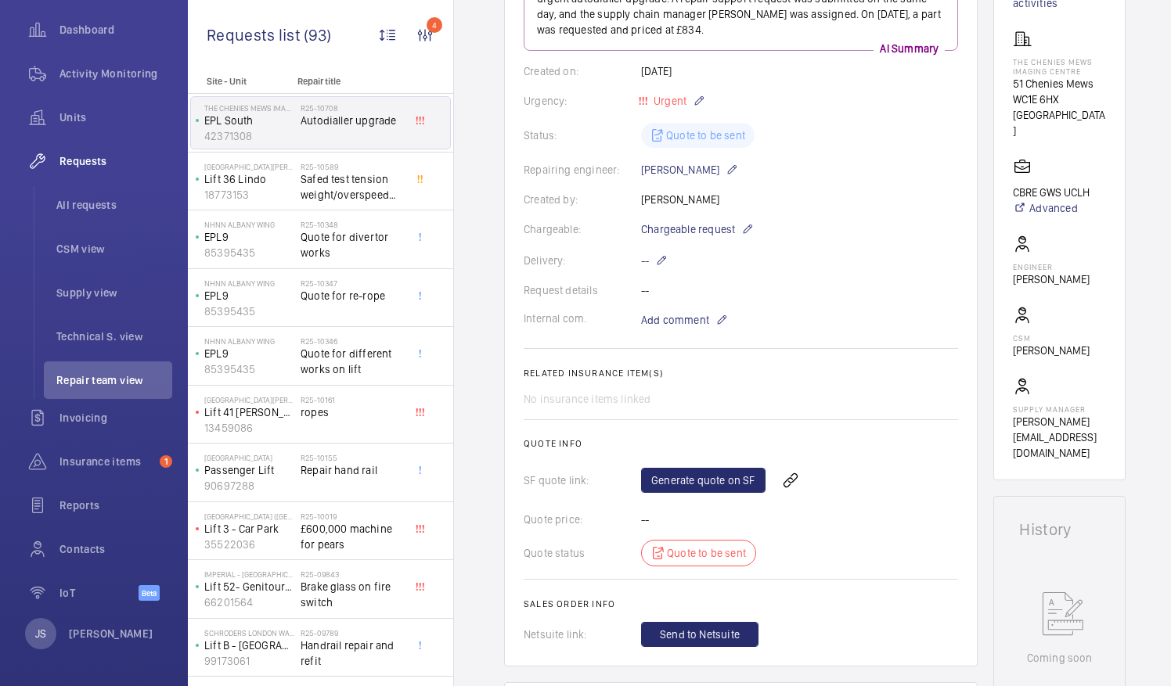
scroll to position [246, 0]
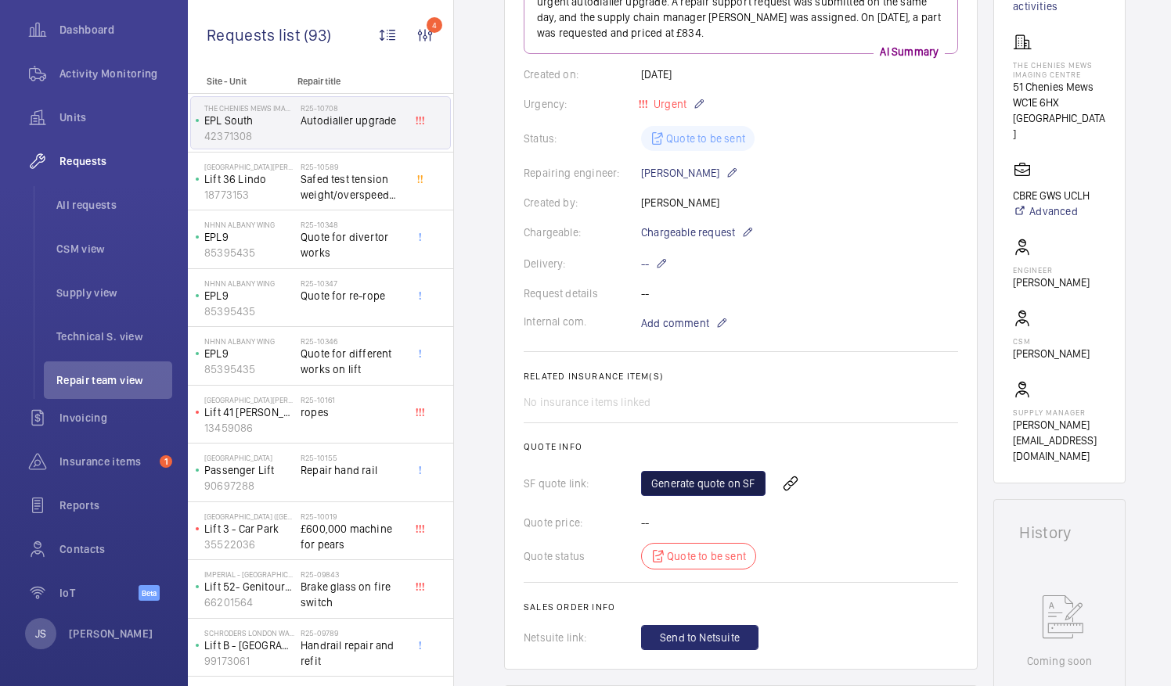
click at [692, 476] on link "Generate quote on SF" at bounding box center [703, 483] width 124 height 25
click at [325, 182] on span "Safed test tension weight/overspeed governor" at bounding box center [351, 186] width 103 height 31
